Goal: Task Accomplishment & Management: Manage account settings

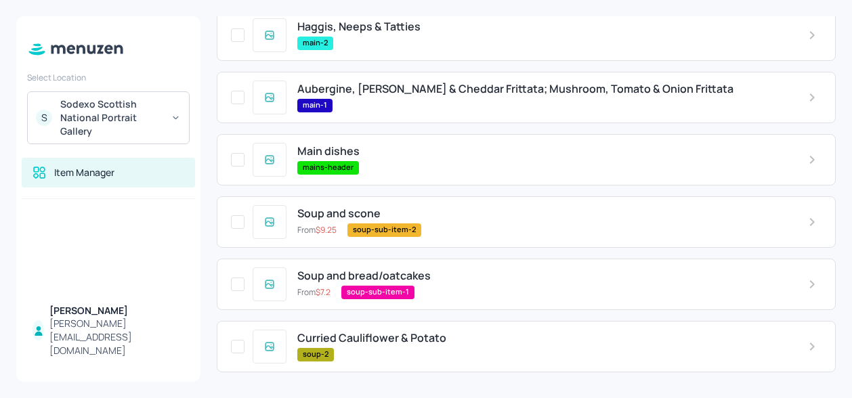
scroll to position [373, 0]
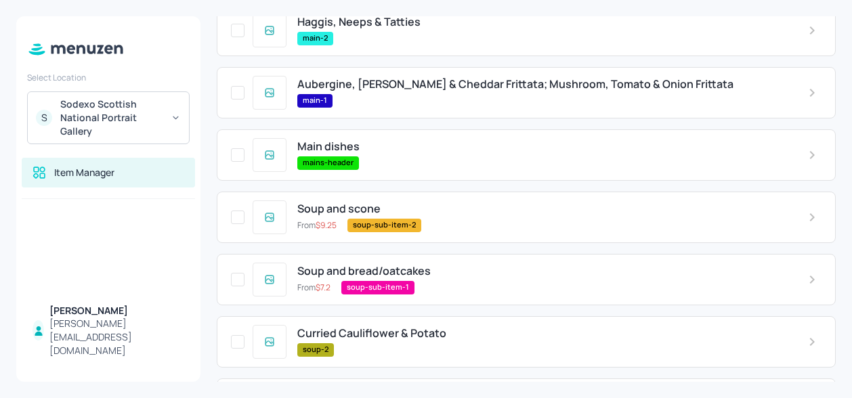
click at [550, 89] on span "Aubergine, [PERSON_NAME] & Cheddar Frittata; Mushroom, Tomato & Onion Frittata" at bounding box center [515, 84] width 436 height 13
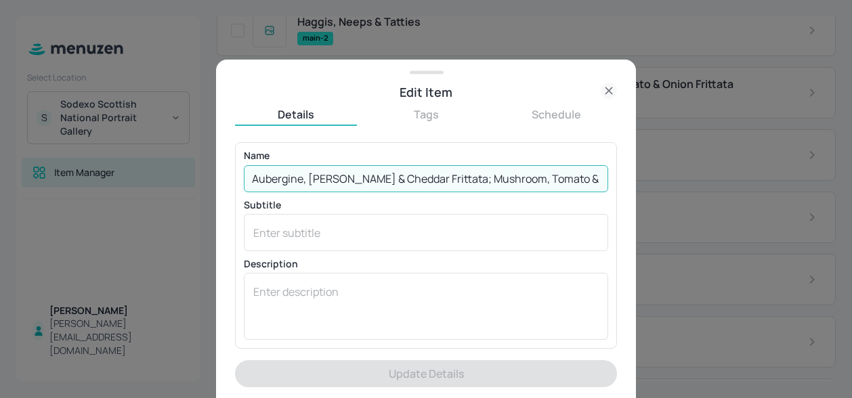
scroll to position [0, 26]
drag, startPoint x: 437, startPoint y: 181, endPoint x: 642, endPoint y: 173, distance: 204.8
click at [642, 173] on div "Edit Item Details Tags Schedule Name [PERSON_NAME], Squash & Cheddar Frittata; …" at bounding box center [426, 199] width 852 height 398
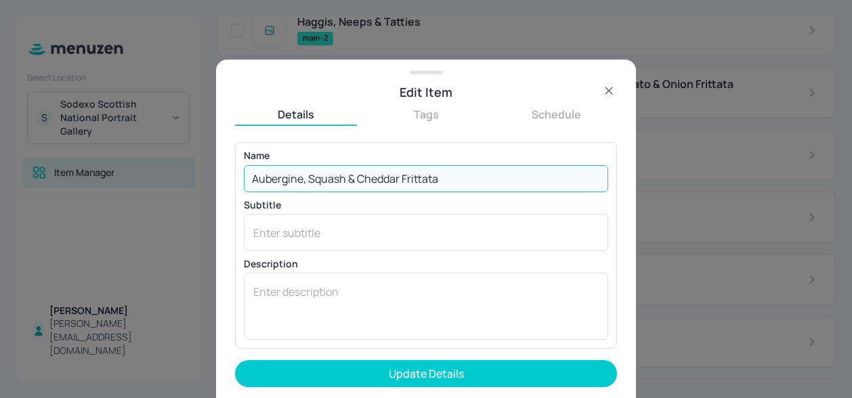
type input "Aubergine, Squash & Cheddar Frittata"
click at [235, 360] on button "Update Details" at bounding box center [426, 373] width 382 height 27
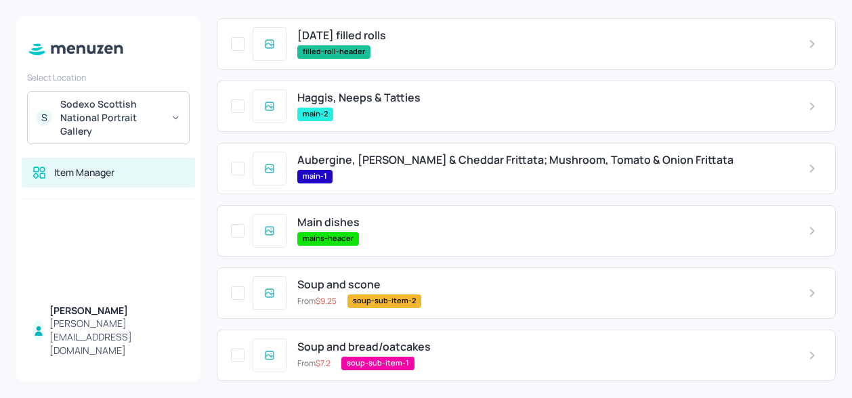
scroll to position [312, 0]
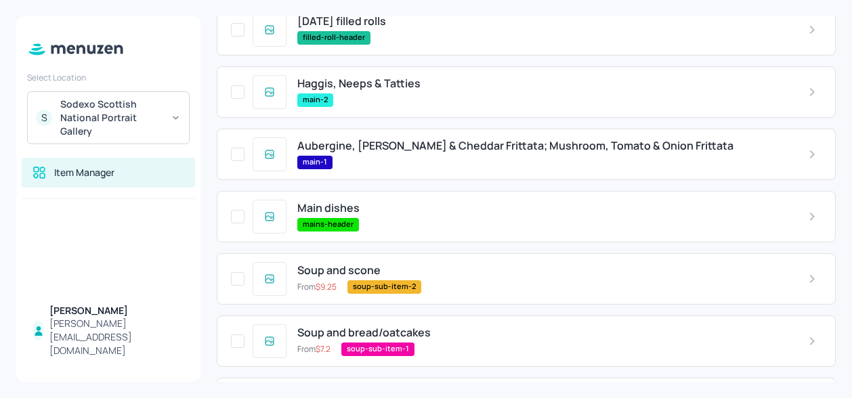
click at [523, 155] on div "Aubergine, [PERSON_NAME] & Cheddar Frittata; Mushroom, Tomato & Onion Frittata …" at bounding box center [542, 154] width 511 height 29
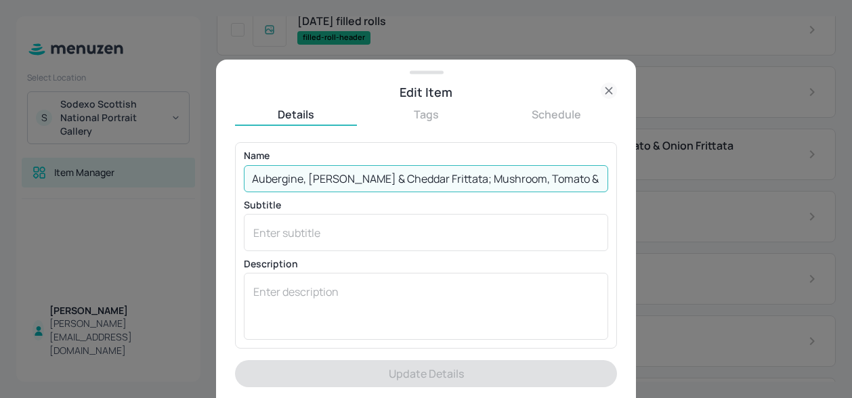
click at [436, 180] on input "Aubergine, [PERSON_NAME] & Cheddar Frittata; Mushroom, Tomato & Onion Frittata" at bounding box center [426, 178] width 365 height 27
click at [438, 180] on input "Aubergine, [PERSON_NAME] & Cheddar Frittata; Mushroom, Tomato & Onion Frittata" at bounding box center [426, 178] width 365 height 27
drag, startPoint x: 438, startPoint y: 180, endPoint x: 652, endPoint y: 181, distance: 213.4
click at [652, 181] on div "Edit Item Details Tags Schedule Name [PERSON_NAME], Squash & Cheddar Frittata; …" at bounding box center [426, 199] width 852 height 398
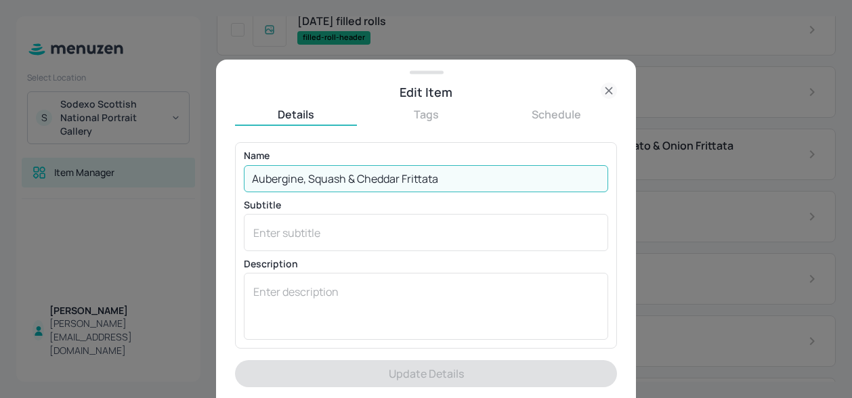
scroll to position [0, 0]
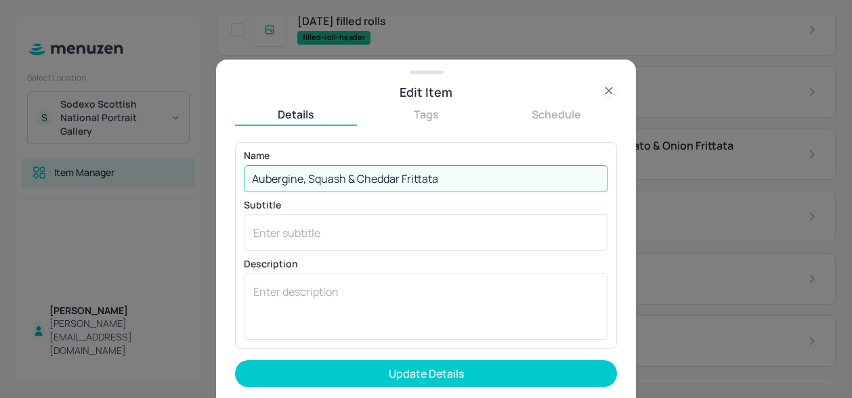
type input "Aubergine, Squash & Cheddar Frittata"
click at [235, 360] on button "Update Details" at bounding box center [426, 373] width 382 height 27
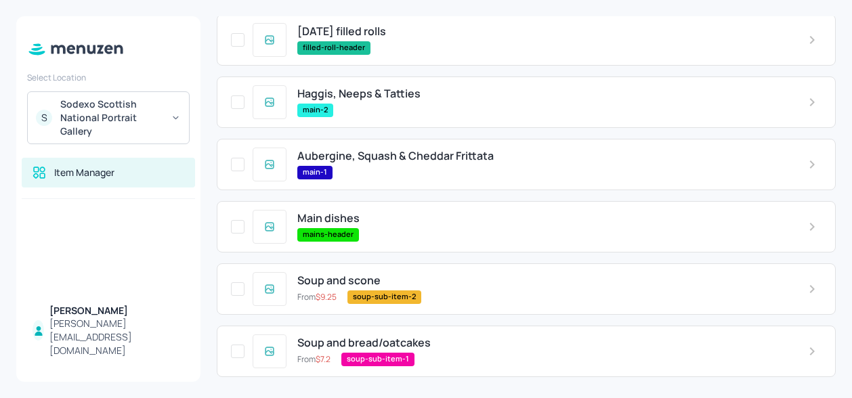
scroll to position [301, 0]
